Goal: Obtain resource: Obtain resource

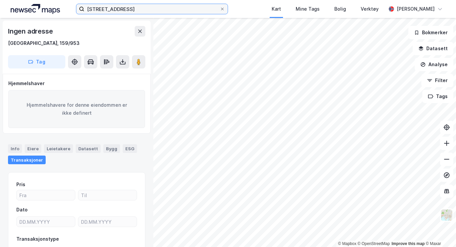
click at [155, 9] on input "[STREET_ADDRESS]" at bounding box center [151, 9] width 135 height 10
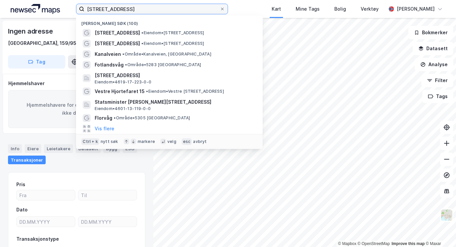
click at [155, 9] on input "[STREET_ADDRESS]" at bounding box center [151, 9] width 135 height 10
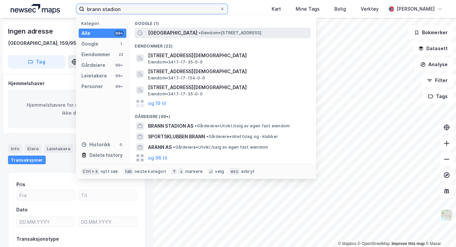
type input "brann stadion"
click at [181, 29] on div "[GEOGRAPHIC_DATA] • Eiendom • [STREET_ADDRESS]" at bounding box center [228, 33] width 161 height 8
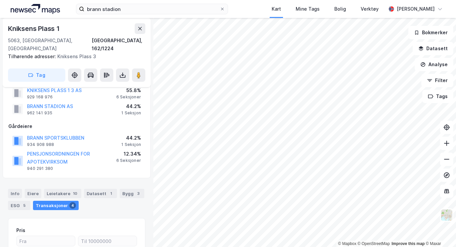
scroll to position [22, 0]
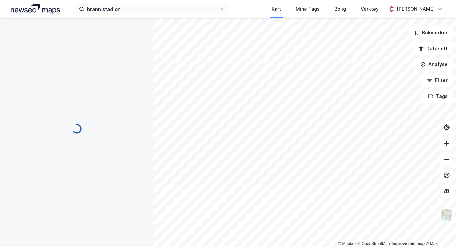
scroll to position [22, 0]
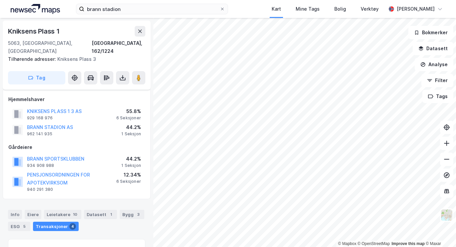
scroll to position [22, 0]
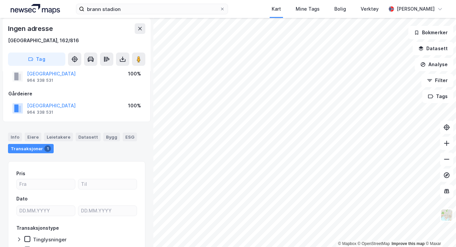
scroll to position [22, 0]
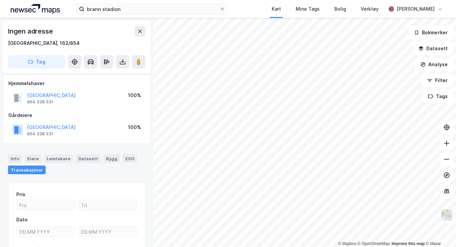
scroll to position [22, 0]
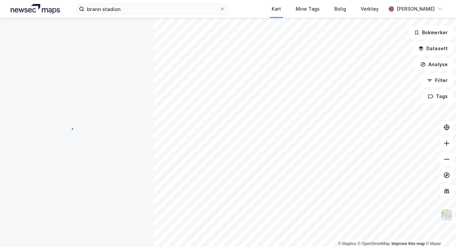
scroll to position [22, 0]
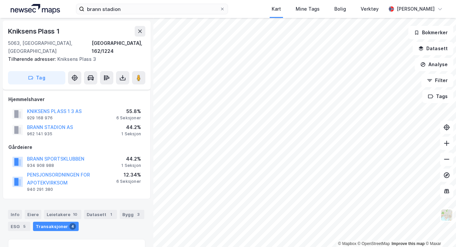
scroll to position [22, 0]
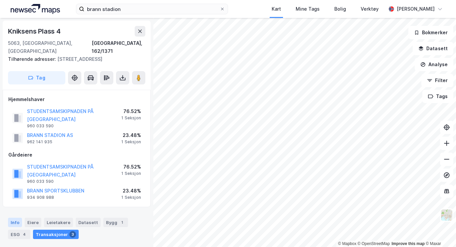
click at [13, 221] on div "Info" at bounding box center [15, 222] width 14 height 9
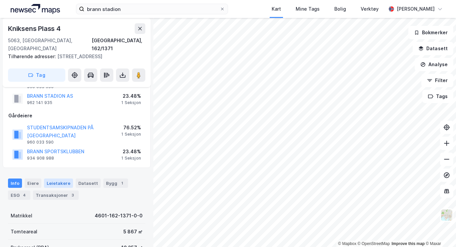
scroll to position [39, 0]
click at [32, 182] on div "Eiere" at bounding box center [33, 183] width 17 height 9
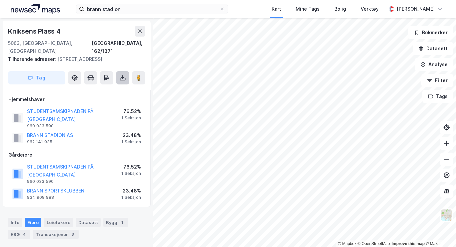
click at [124, 79] on icon at bounding box center [122, 78] width 7 height 7
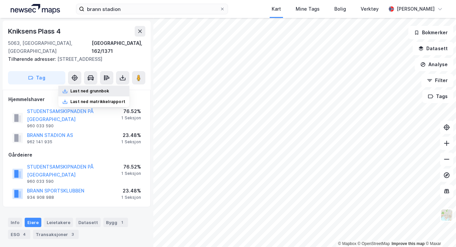
click at [106, 87] on div "Last ned grunnbok" at bounding box center [93, 91] width 71 height 11
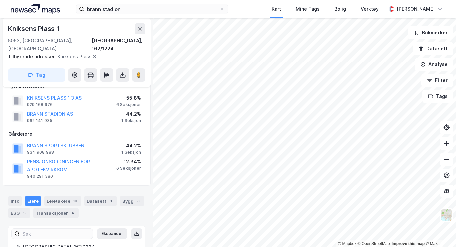
scroll to position [12, 0]
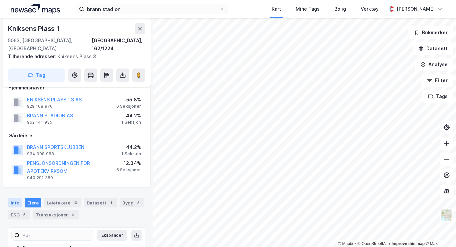
click at [13, 199] on div "Info" at bounding box center [15, 203] width 14 height 9
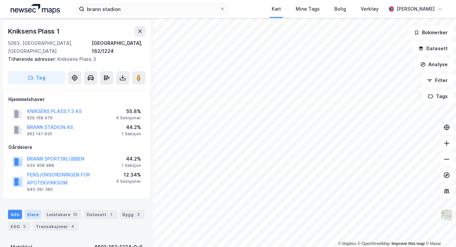
click at [33, 210] on div "Eiere" at bounding box center [33, 214] width 17 height 9
click at [0, 0] on button "KNIKSENS PLASS 1 3 AS" at bounding box center [0, 0] width 0 height 0
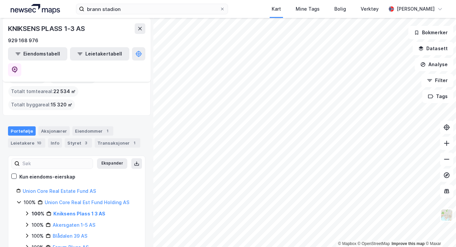
scroll to position [37, 0]
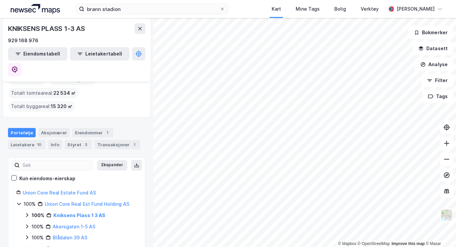
click at [27, 213] on icon at bounding box center [26, 215] width 5 height 5
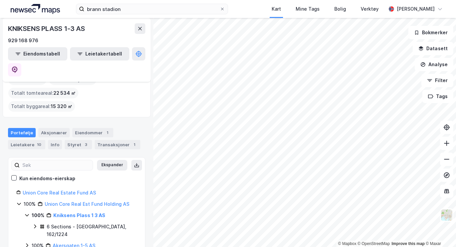
click at [34, 224] on icon at bounding box center [34, 226] width 5 height 5
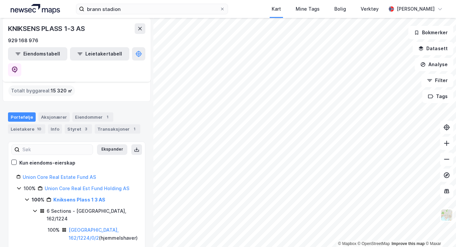
scroll to position [58, 0]
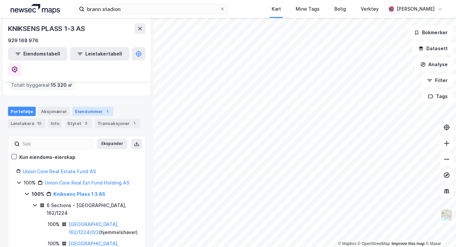
click at [85, 107] on div "Eiendommer 1" at bounding box center [92, 111] width 41 height 9
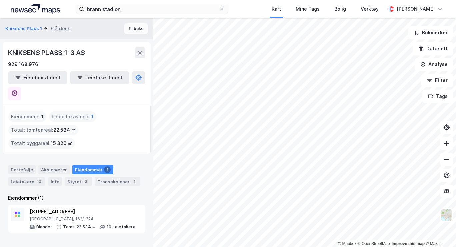
click at [136, 32] on button "Tilbake" at bounding box center [136, 28] width 24 height 11
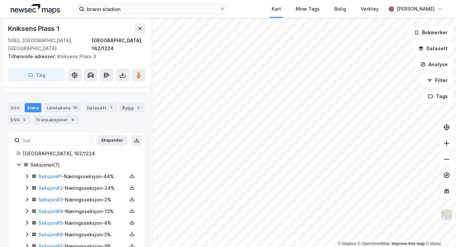
scroll to position [120, 0]
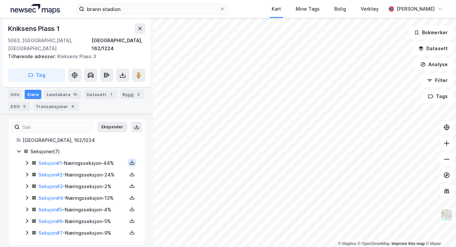
click at [129, 160] on icon at bounding box center [131, 162] width 5 height 5
click at [88, 139] on div "Grunnbok" at bounding box center [92, 143] width 22 height 8
click at [64, 90] on div "Leietakere 10" at bounding box center [62, 94] width 37 height 9
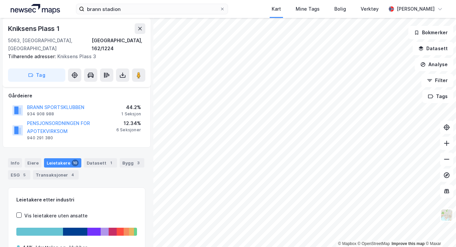
scroll to position [50, 0]
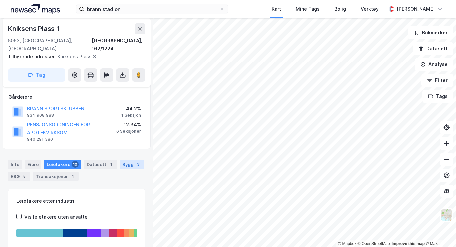
click at [128, 160] on div "Bygg 3" at bounding box center [132, 164] width 25 height 9
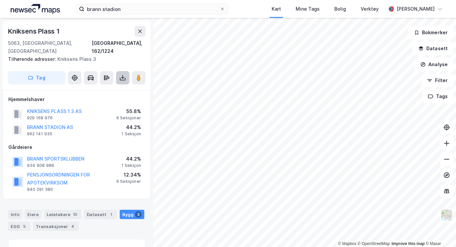
click at [120, 75] on icon at bounding box center [122, 78] width 7 height 7
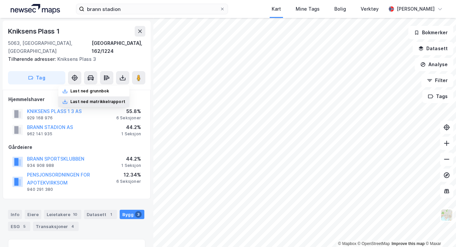
click at [98, 99] on div "Last ned matrikkelrapport" at bounding box center [97, 101] width 55 height 5
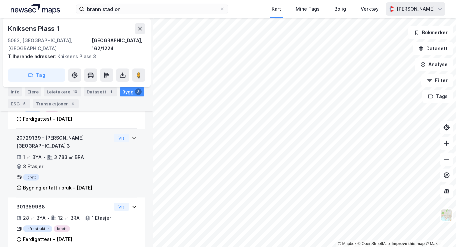
scroll to position [219, 0]
